Goal: Task Accomplishment & Management: Complete application form

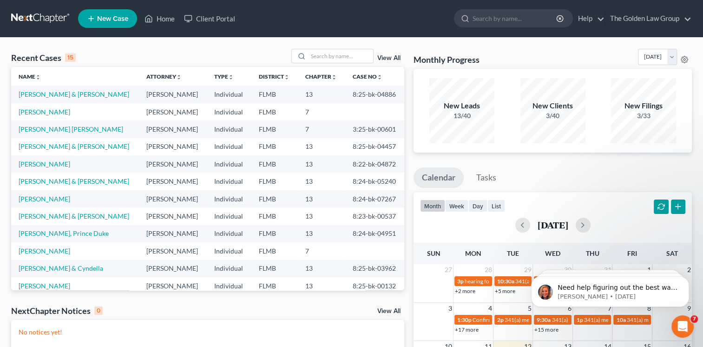
click at [119, 15] on span "New Case" at bounding box center [112, 18] width 31 height 7
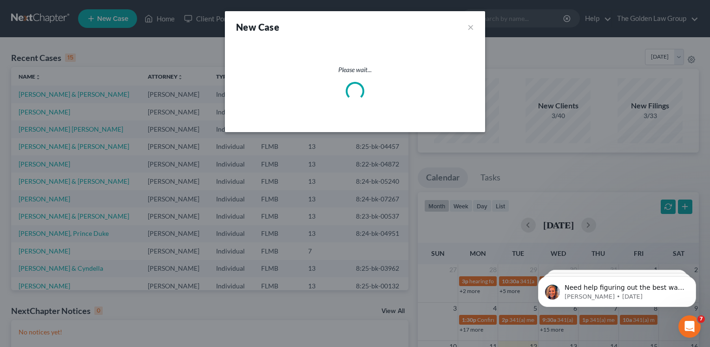
select select "15"
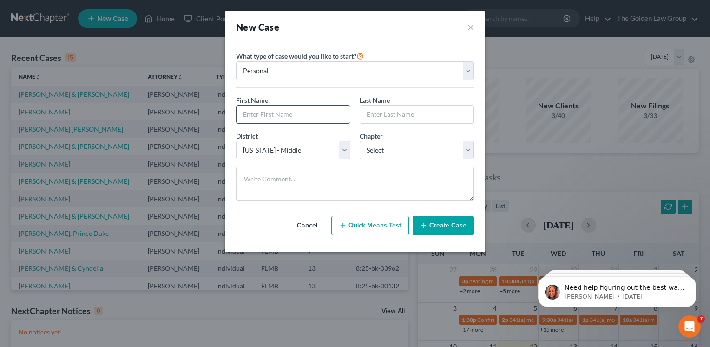
click at [288, 113] on input "text" at bounding box center [293, 115] width 113 height 18
type input "[PERSON_NAME]"
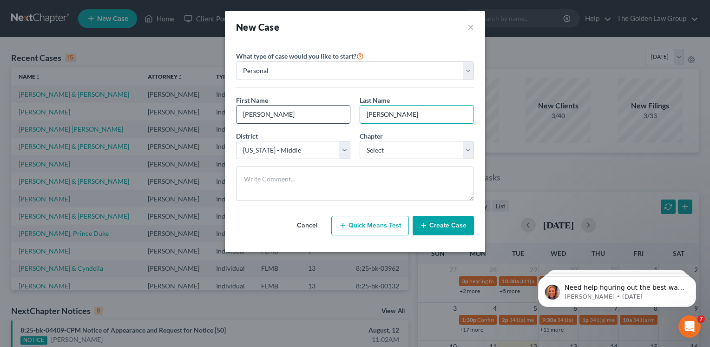
type input "[PERSON_NAME]"
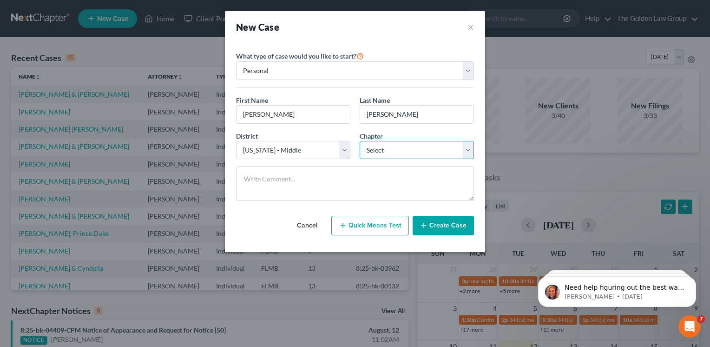
click at [374, 146] on select "Select 7 11 12 13" at bounding box center [417, 150] width 114 height 19
select select "0"
click at [360, 141] on select "Select 7 11 12 13" at bounding box center [417, 150] width 114 height 19
click at [426, 224] on icon "button" at bounding box center [423, 225] width 7 height 7
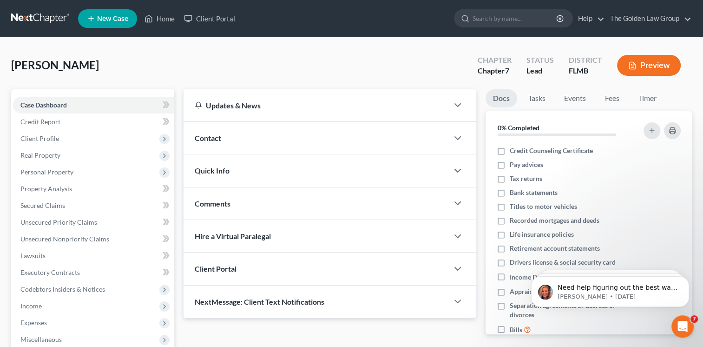
click at [404, 265] on div "Client Portal" at bounding box center [316, 268] width 265 height 32
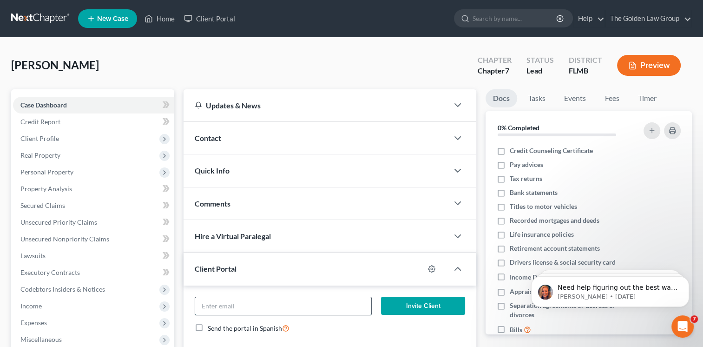
click at [303, 301] on input "email" at bounding box center [283, 306] width 176 height 18
paste input "[EMAIL_ADDRESS][DOMAIN_NAME]"
type input "[EMAIL_ADDRESS][DOMAIN_NAME]"
click at [395, 305] on button "Invite Client" at bounding box center [423, 306] width 84 height 19
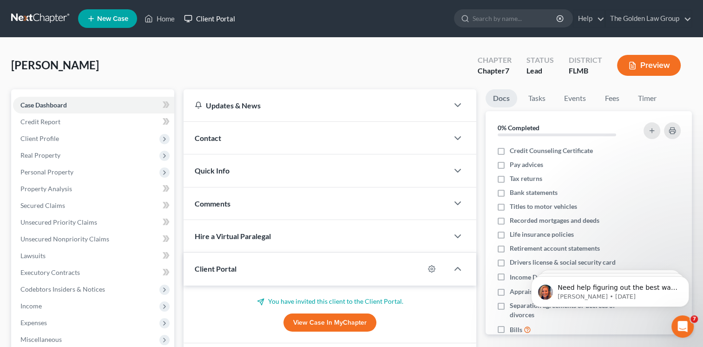
click at [217, 21] on link "Client Portal" at bounding box center [209, 18] width 60 height 17
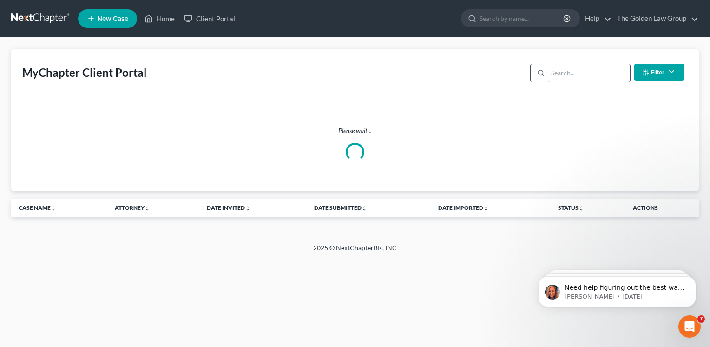
click at [555, 74] on input "search" at bounding box center [589, 73] width 82 height 18
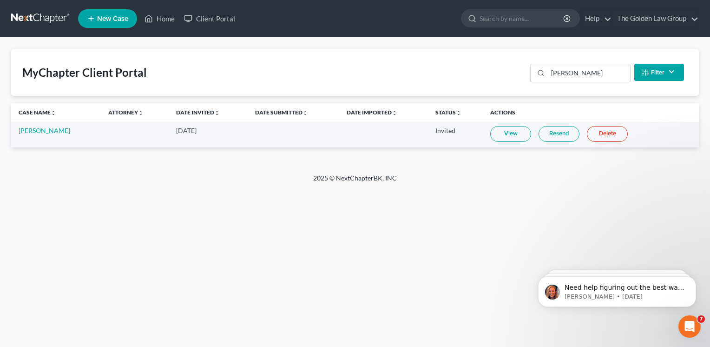
click at [555, 135] on link "Resend" at bounding box center [559, 134] width 41 height 16
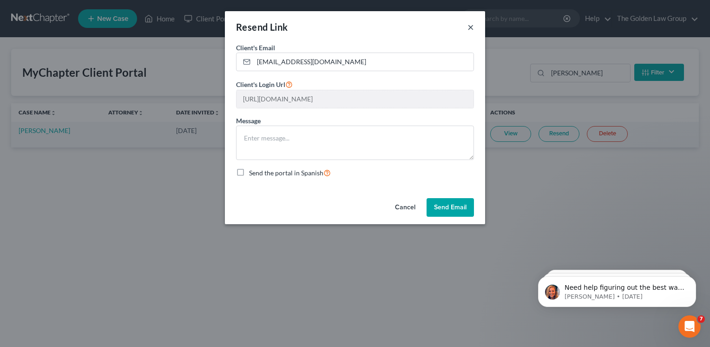
click at [471, 29] on button "×" at bounding box center [471, 26] width 7 height 11
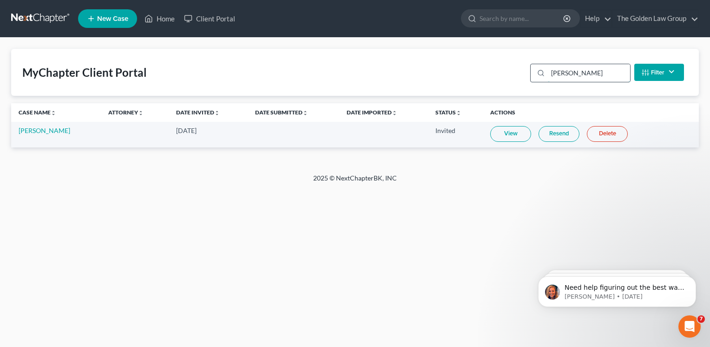
click at [572, 74] on input "[PERSON_NAME]" at bounding box center [589, 73] width 82 height 18
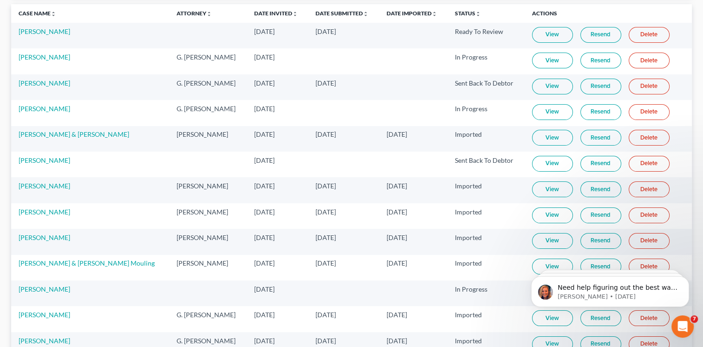
scroll to position [150, 0]
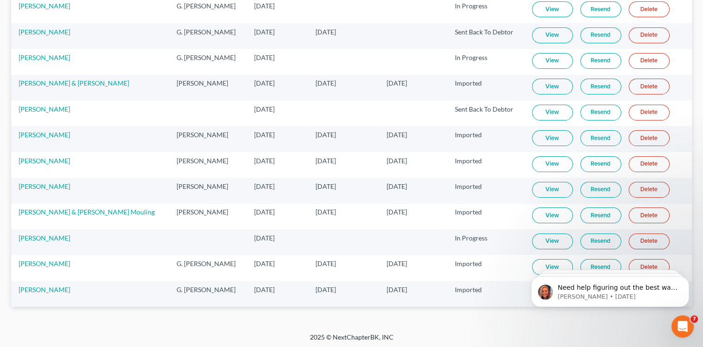
type input "[PERSON_NAME]"
click at [552, 241] on link "View" at bounding box center [552, 241] width 41 height 16
